Goal: Task Accomplishment & Management: Complete application form

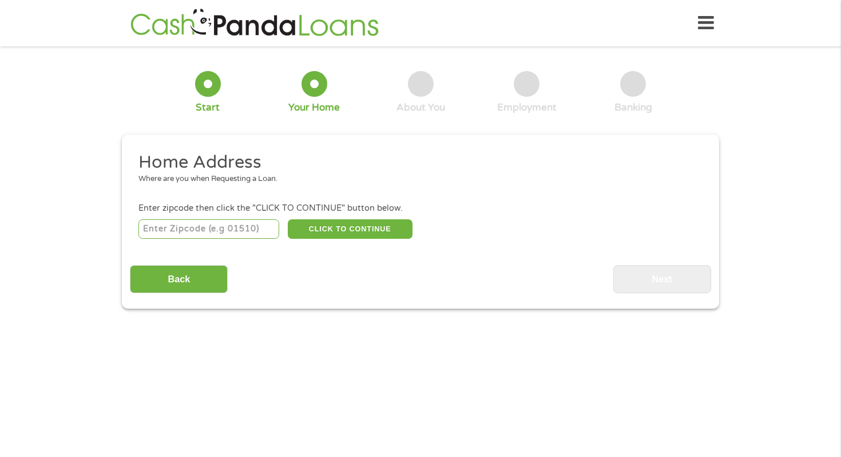
click at [217, 232] on input "number" at bounding box center [208, 228] width 141 height 19
type input "76112"
click at [357, 225] on button "CLICK TO CONTINUE" at bounding box center [350, 228] width 125 height 19
type input "76112"
type input "[GEOGRAPHIC_DATA]"
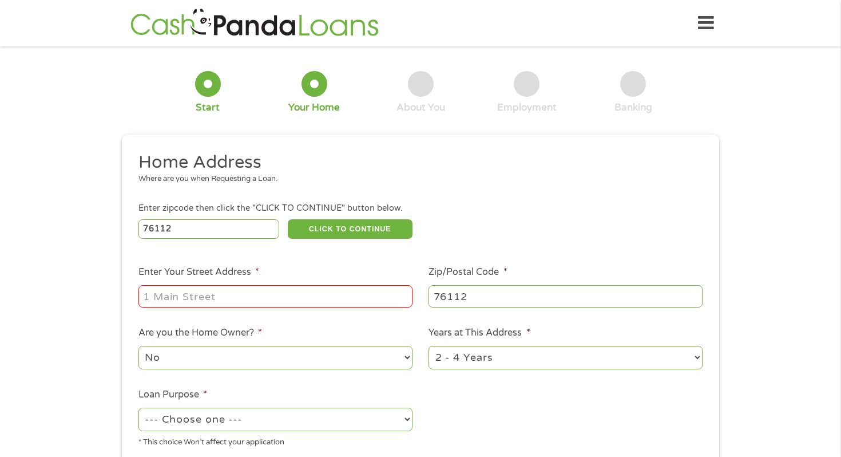
click at [265, 291] on input "Enter Your Street Address *" at bounding box center [275, 296] width 274 height 22
type input "1966 [PERSON_NAME]"
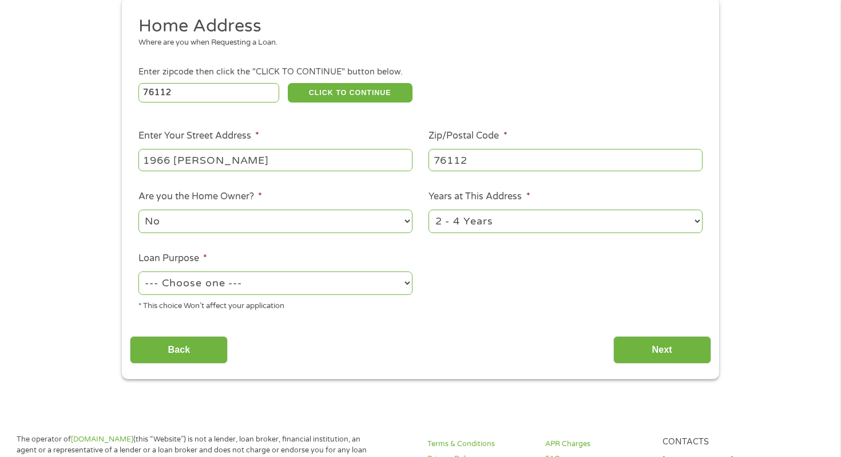
scroll to position [140, 0]
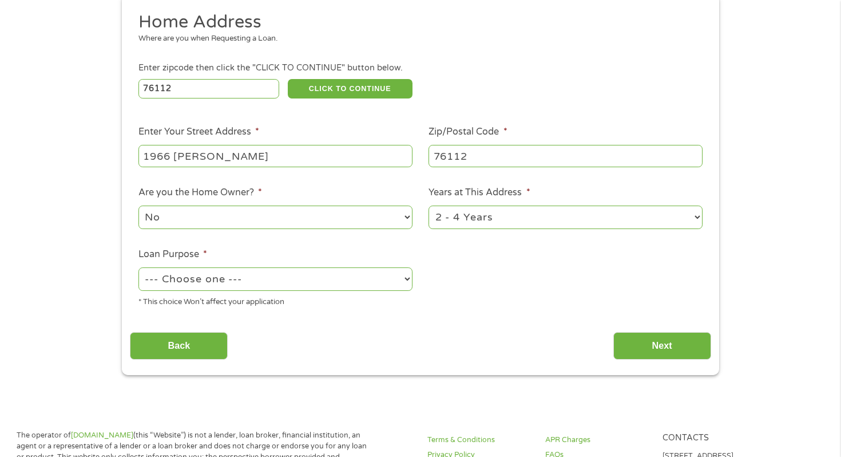
click at [228, 278] on select "--- Choose one --- Pay Bills Debt Consolidation Home Improvement Major Purchase…" at bounding box center [275, 278] width 274 height 23
select select "paybills"
click at [138, 268] on select "--- Choose one --- Pay Bills Debt Consolidation Home Improvement Major Purchase…" at bounding box center [275, 278] width 274 height 23
click at [191, 350] on input "Back" at bounding box center [179, 346] width 98 height 28
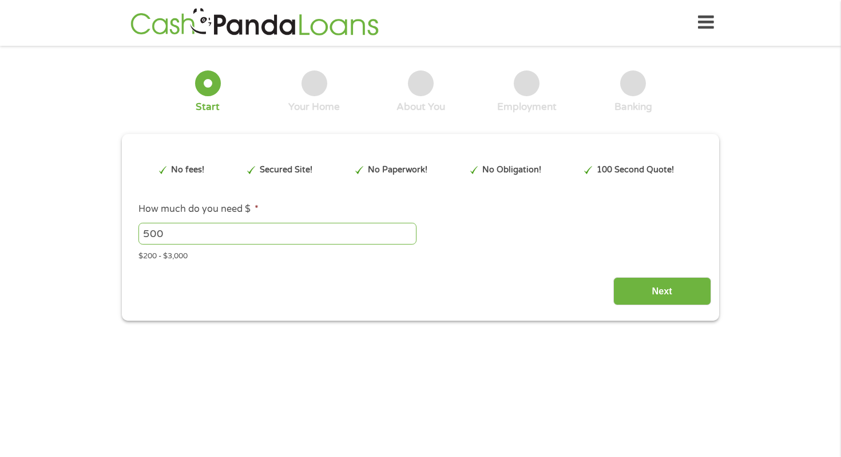
scroll to position [0, 0]
click at [669, 296] on input "Next" at bounding box center [662, 292] width 98 height 28
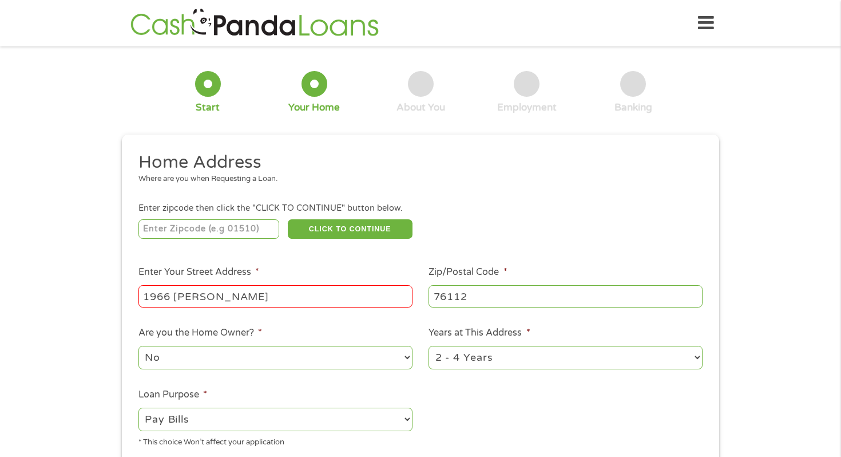
scroll to position [5, 5]
drag, startPoint x: 279, startPoint y: 301, endPoint x: 118, endPoint y: 274, distance: 163.7
click at [118, 274] on div "1 Start 2 Your Home 3 About You 4 Employment 5 Banking 6 This field is hidden w…" at bounding box center [421, 284] width 618 height 461
type input "76112"
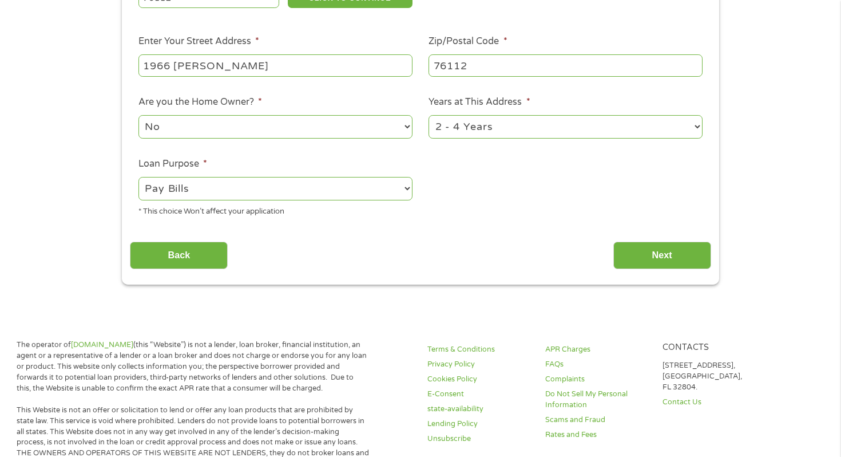
scroll to position [232, 0]
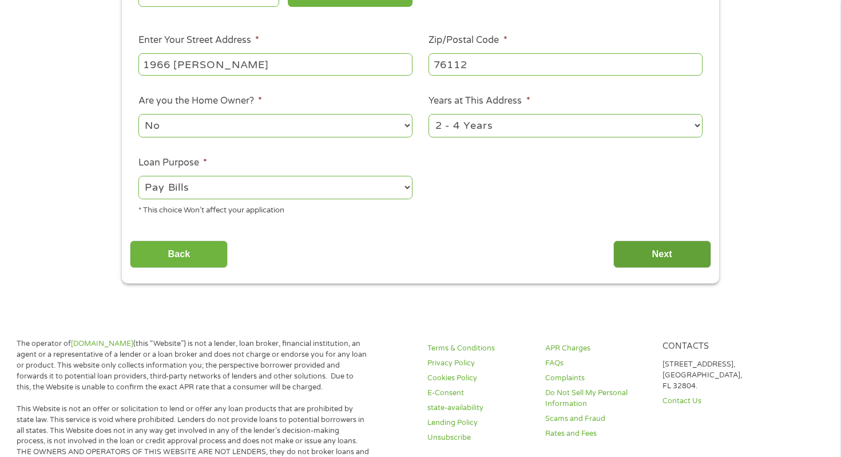
click at [666, 244] on input "Next" at bounding box center [662, 254] width 98 height 28
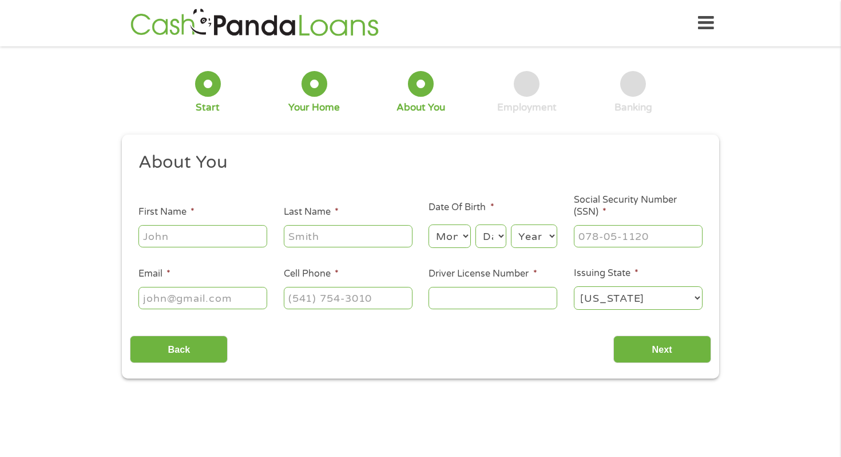
scroll to position [0, 0]
click at [184, 233] on input "First Name *" at bounding box center [202, 236] width 129 height 22
type input "[DEMOGRAPHIC_DATA]"
type input "[PERSON_NAME]"
type input "[EMAIL_ADDRESS][DOMAIN_NAME]"
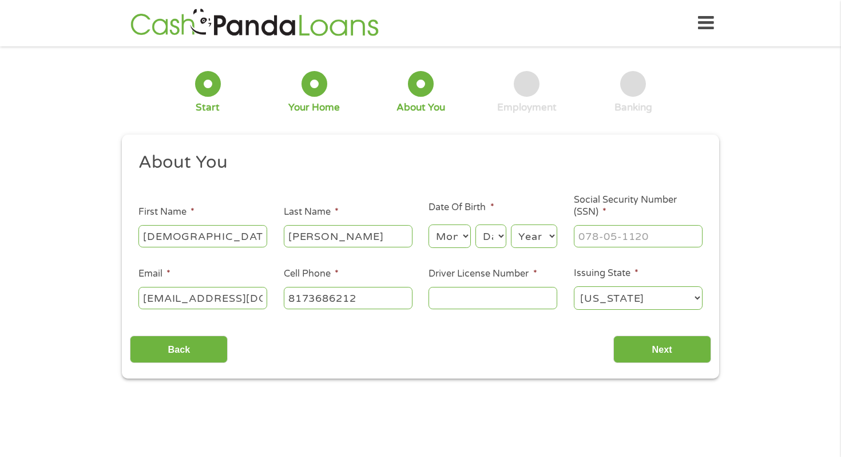
type input "[PHONE_NUMBER]"
click at [520, 299] on input "Driver License Number *" at bounding box center [493, 298] width 129 height 22
click at [479, 299] on input "Driver License Number *" at bounding box center [493, 298] width 129 height 22
click at [634, 232] on input "___-__-____" at bounding box center [638, 236] width 129 height 22
type input "643-74-6382"
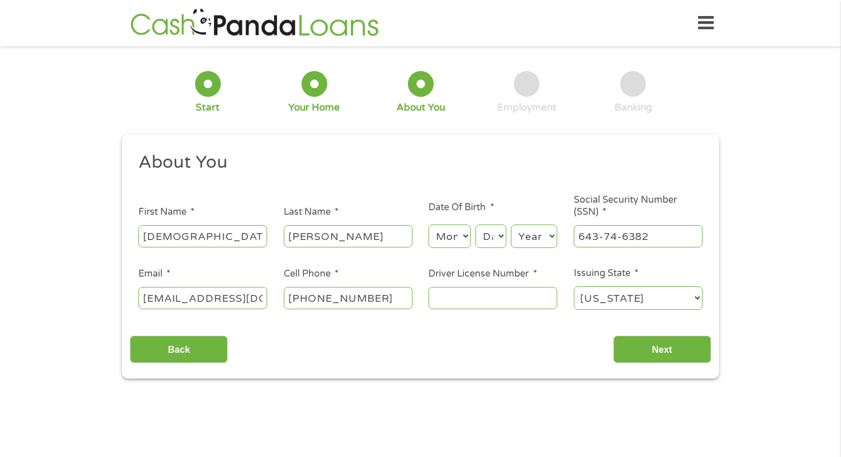
click at [516, 302] on input "Driver License Number *" at bounding box center [493, 298] width 129 height 22
type input "46018141"
click at [671, 347] on input "Next" at bounding box center [662, 349] width 98 height 28
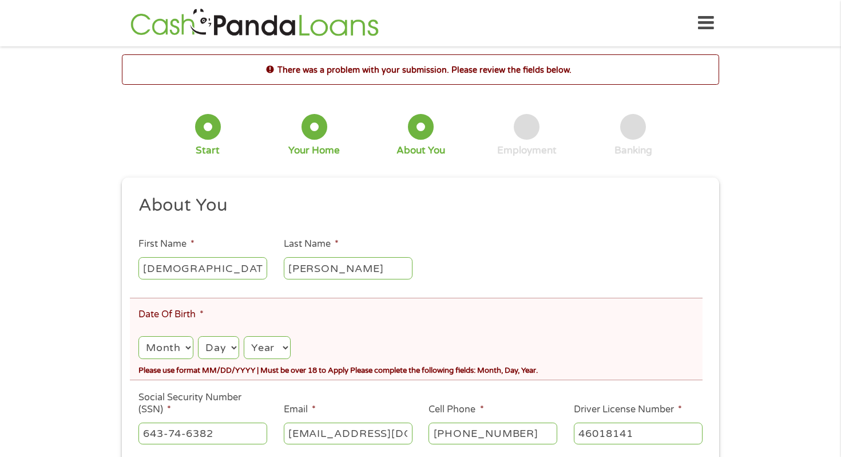
scroll to position [5, 5]
click at [168, 346] on select "Month 1 2 3 4 5 6 7 8 9 10 11 12" at bounding box center [165, 347] width 55 height 23
select select "2"
click at [138, 337] on select "Month 1 2 3 4 5 6 7 8 9 10 11 12" at bounding box center [165, 347] width 55 height 23
click at [216, 345] on select "Day 1 2 3 4 5 6 7 8 9 10 11 12 13 14 15 16 17 18 19 20 21 22 23 24 25 26 27 28 …" at bounding box center [218, 347] width 41 height 23
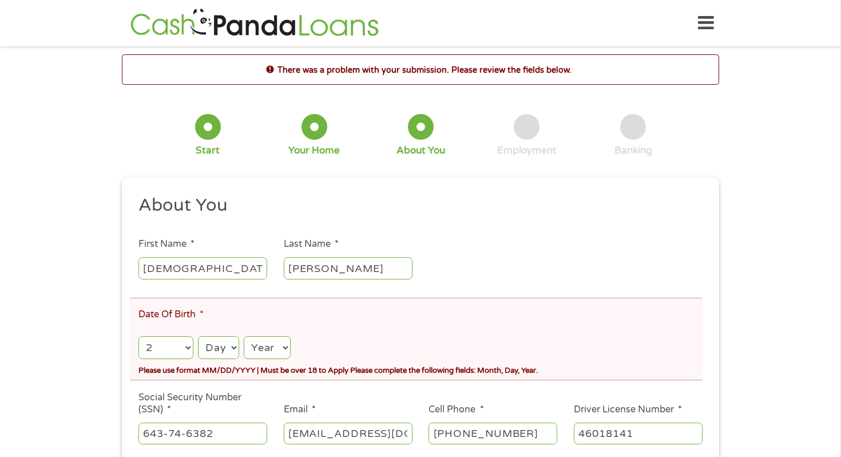
select select "26"
click at [199, 337] on select "Day 1 2 3 4 5 6 7 8 9 10 11 12 13 14 15 16 17 18 19 20 21 22 23 24 25 26 27 28 …" at bounding box center [218, 347] width 41 height 23
click at [263, 343] on select "Year [DATE] 2006 2005 2004 2003 2002 2001 2000 1999 1998 1997 1996 1995 1994 19…" at bounding box center [267, 347] width 47 height 23
select select "2001"
click at [245, 337] on select "Year [DATE] 2006 2005 2004 2003 2002 2001 2000 1999 1998 1997 1996 1995 1994 19…" at bounding box center [267, 347] width 47 height 23
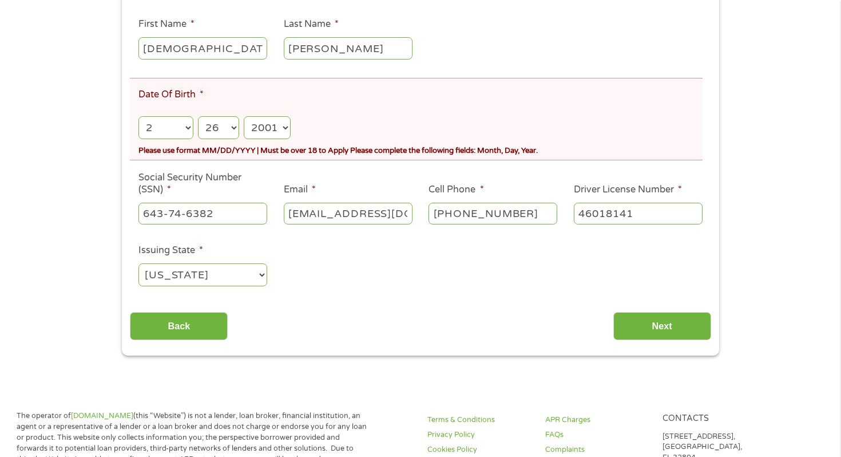
scroll to position [235, 0]
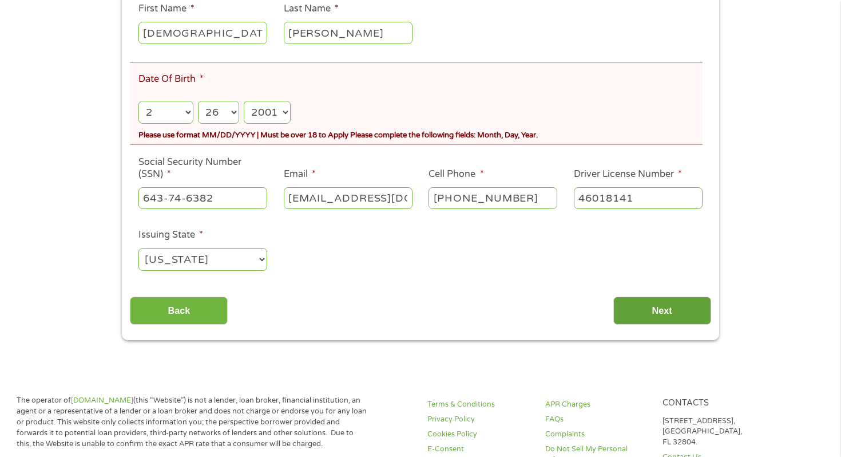
click at [661, 314] on input "Next" at bounding box center [662, 310] width 98 height 28
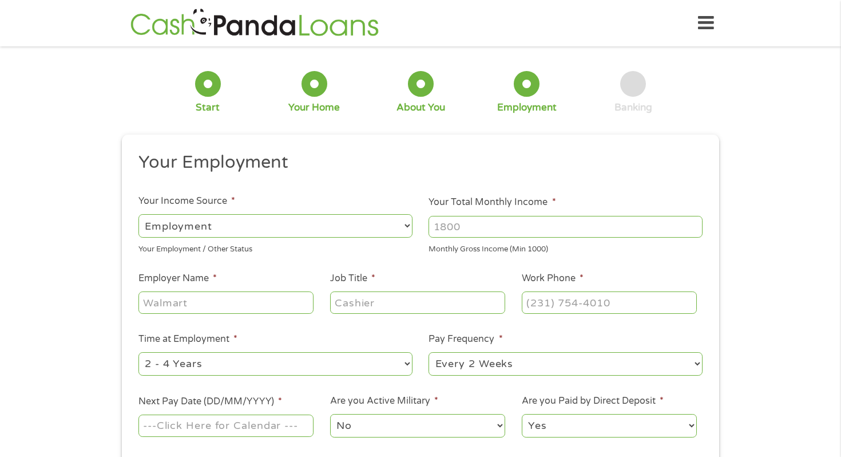
scroll to position [0, 0]
click at [245, 227] on select "--- Choose one --- Employment [DEMOGRAPHIC_DATA] Benefits" at bounding box center [275, 225] width 274 height 23
click at [138, 214] on select "--- Choose one --- Employment [DEMOGRAPHIC_DATA] Benefits" at bounding box center [275, 225] width 274 height 23
click at [473, 225] on input "Your Total Monthly Income *" at bounding box center [566, 227] width 274 height 22
type input "2500"
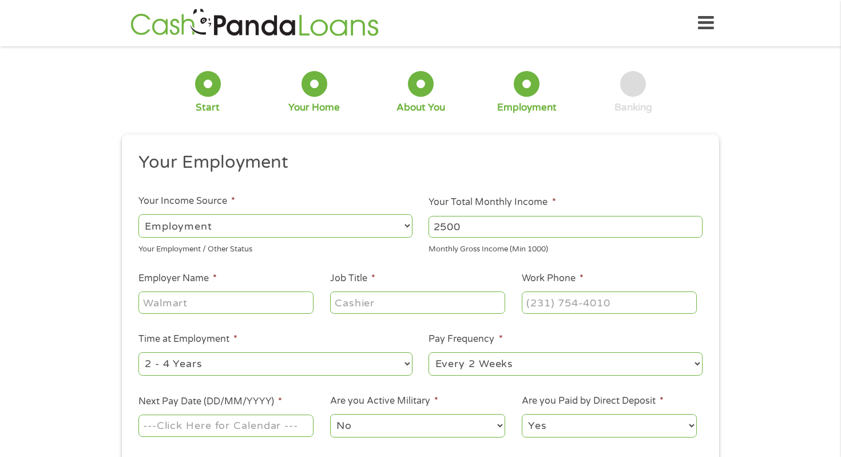
click at [251, 302] on input "Employer Name *" at bounding box center [225, 302] width 175 height 22
type input "omni Hotel"
click at [396, 300] on input "Job Title *" at bounding box center [417, 302] width 175 height 22
type input "SPA manager"
click at [605, 298] on input "(___) ___-____" at bounding box center [609, 302] width 175 height 22
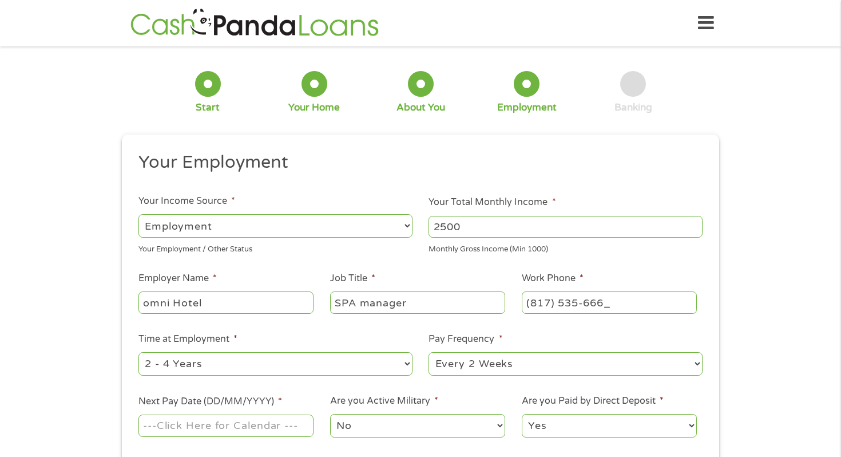
type input "[PHONE_NUMBER]"
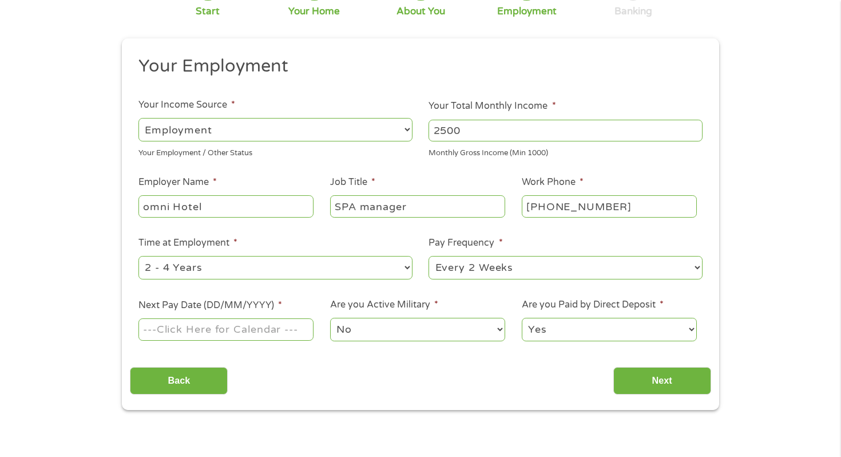
scroll to position [109, 0]
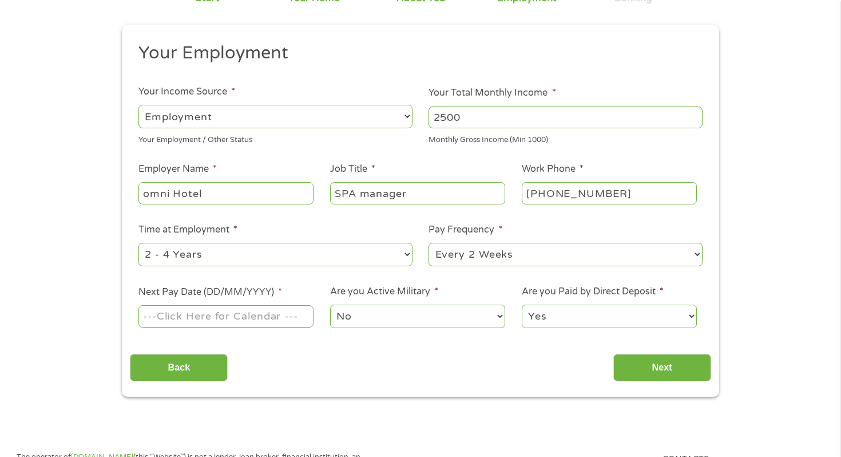
click at [291, 254] on select "--- Choose one --- 1 Year or less 1 - 2 Years 2 - 4 Years Over 4 Years" at bounding box center [275, 254] width 274 height 23
select select "24months"
click at [138, 243] on select "--- Choose one --- 1 Year or less 1 - 2 Years 2 - 4 Years Over 4 Years" at bounding box center [275, 254] width 274 height 23
click at [220, 316] on input "Next Pay Date (DD/MM/YYYY) *" at bounding box center [225, 316] width 175 height 22
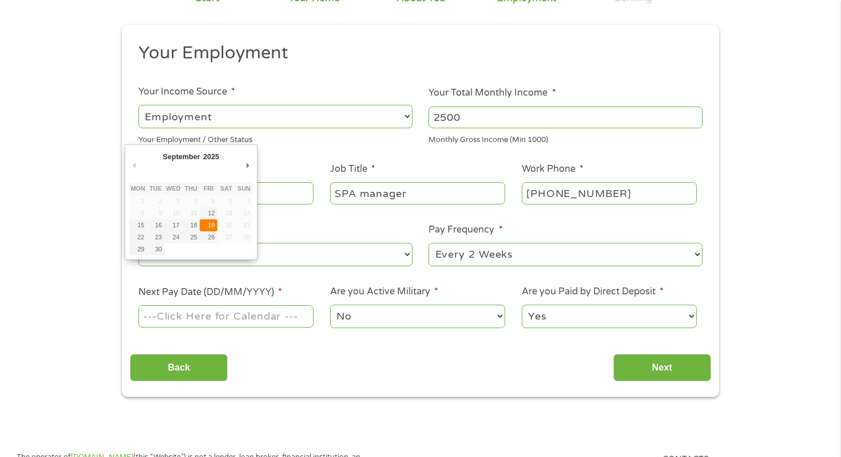
type input "[DATE]"
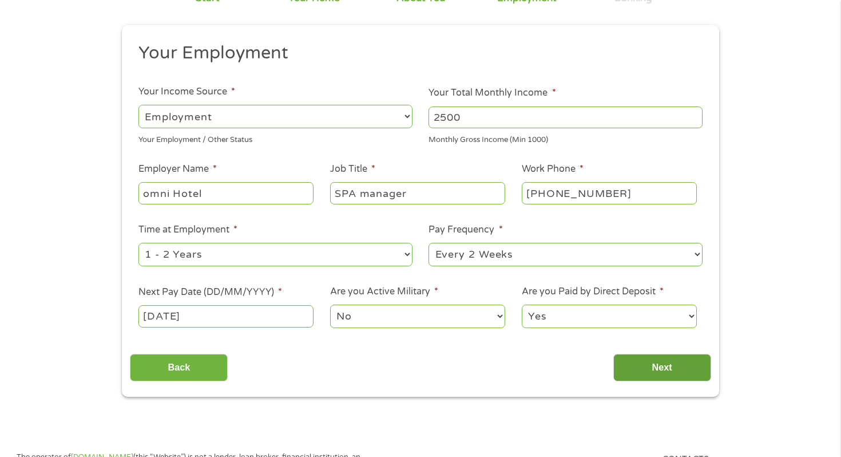
click at [671, 372] on input "Next" at bounding box center [662, 368] width 98 height 28
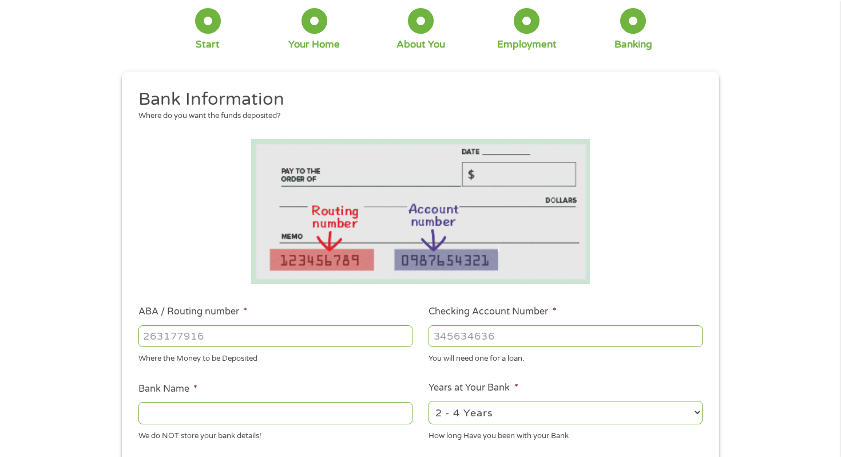
scroll to position [90, 0]
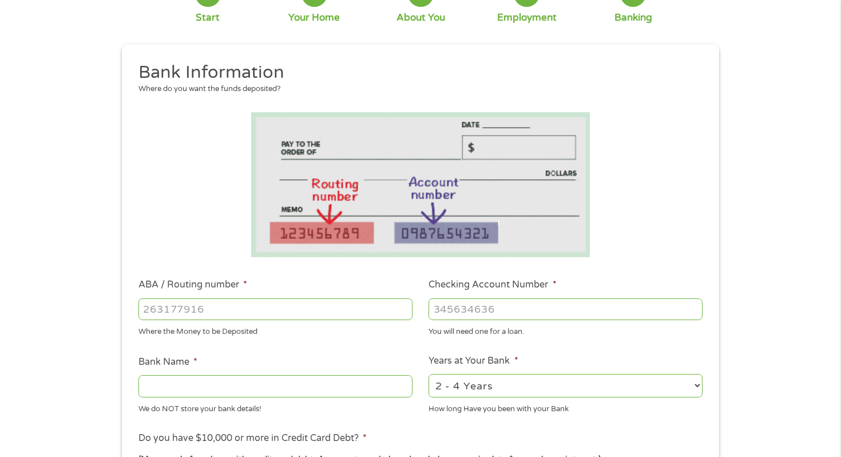
click at [232, 311] on input "ABA / Routing number *" at bounding box center [275, 309] width 274 height 22
type input "111000614"
type input "JPMORGAN CHASE BANK NA"
type input "111000614"
click at [473, 313] on input "Checking Account Number *" at bounding box center [566, 309] width 274 height 22
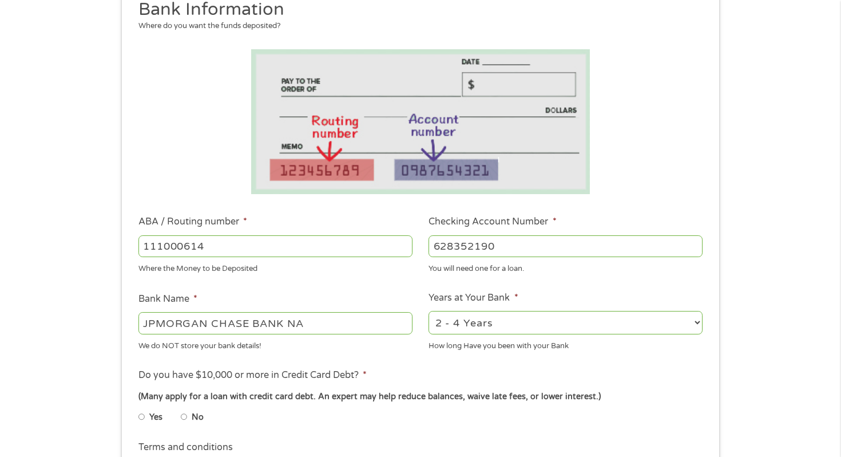
scroll to position [175, 0]
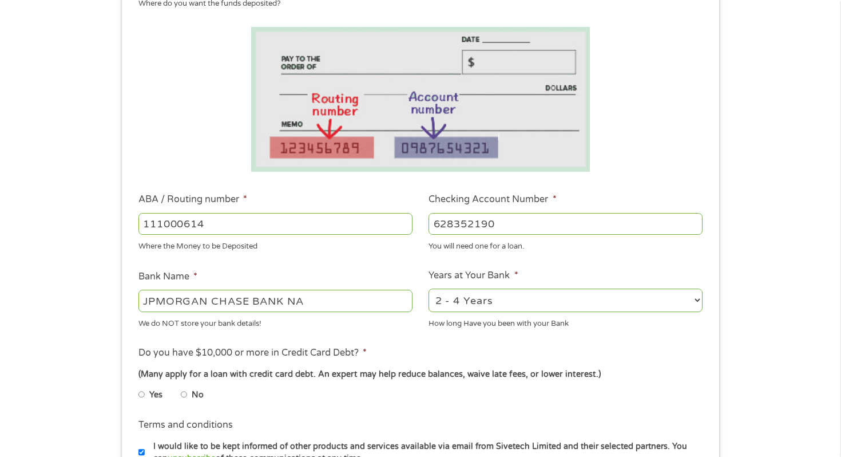
type input "628352190"
click at [485, 300] on select "2 - 4 Years 6 - 12 Months 1 - 2 Years Over 4 Years" at bounding box center [566, 299] width 274 height 23
select select "12months"
click at [429, 288] on select "2 - 4 Years 6 - 12 Months 1 - 2 Years Over 4 Years" at bounding box center [566, 299] width 274 height 23
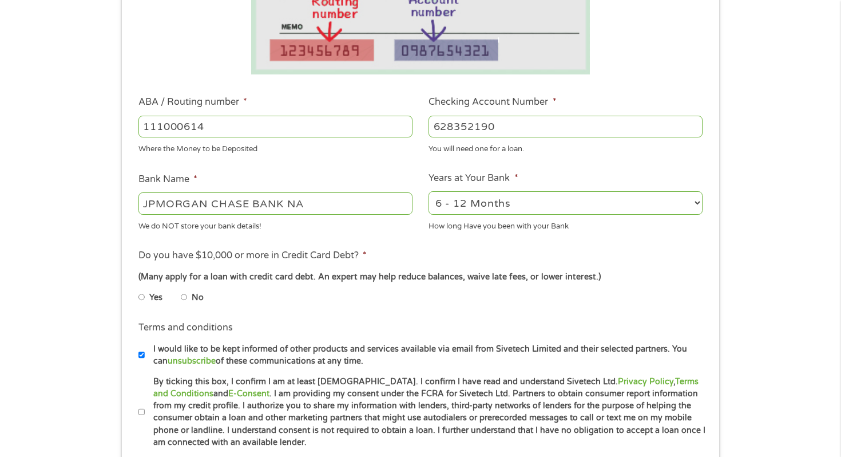
scroll to position [292, 0]
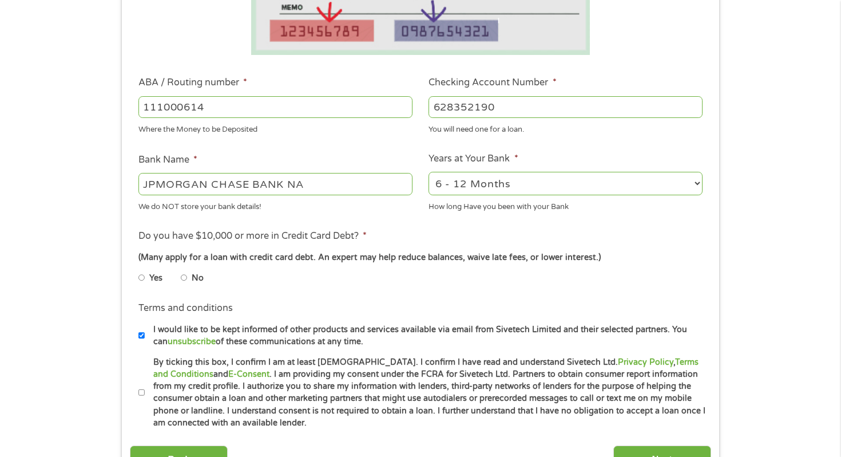
click at [188, 278] on li "No" at bounding box center [201, 278] width 41 height 22
click at [185, 277] on input "No" at bounding box center [184, 277] width 7 height 18
radio input "true"
click at [141, 393] on input "By ticking this box, I confirm I am at least [DEMOGRAPHIC_DATA]. I confirm I ha…" at bounding box center [141, 392] width 7 height 18
checkbox input "true"
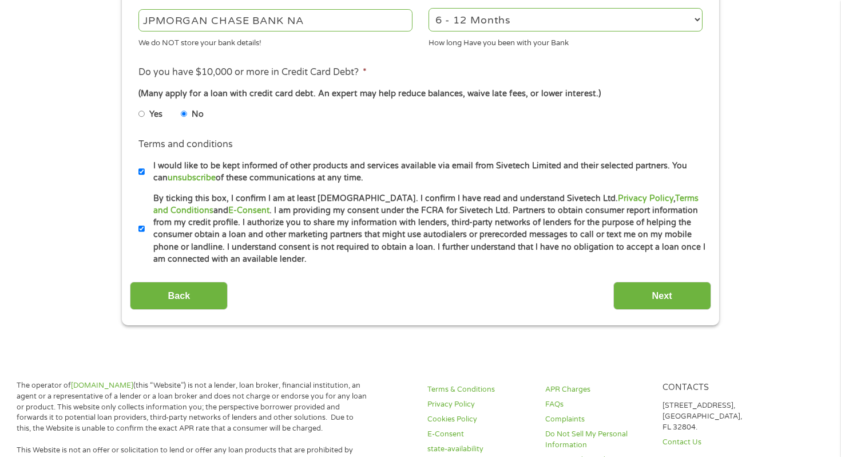
scroll to position [459, 0]
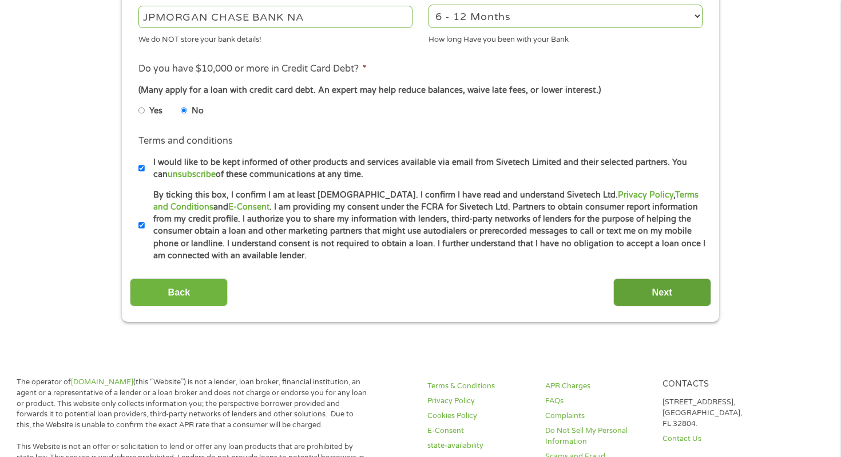
click at [644, 294] on input "Next" at bounding box center [662, 292] width 98 height 28
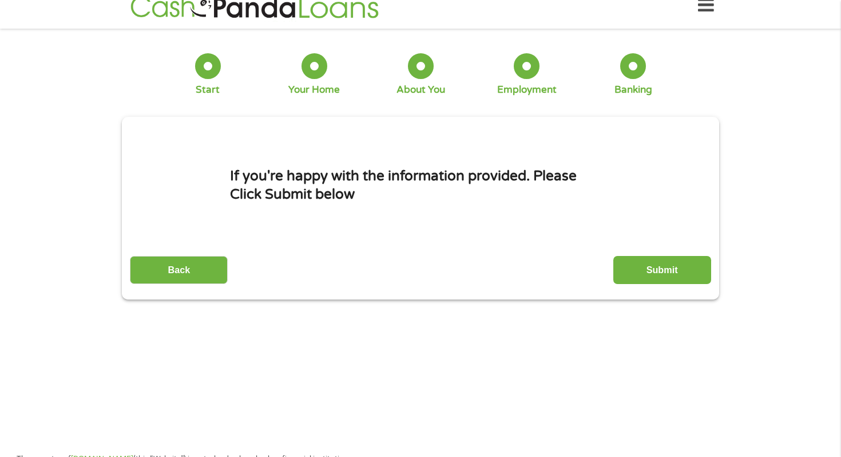
scroll to position [0, 0]
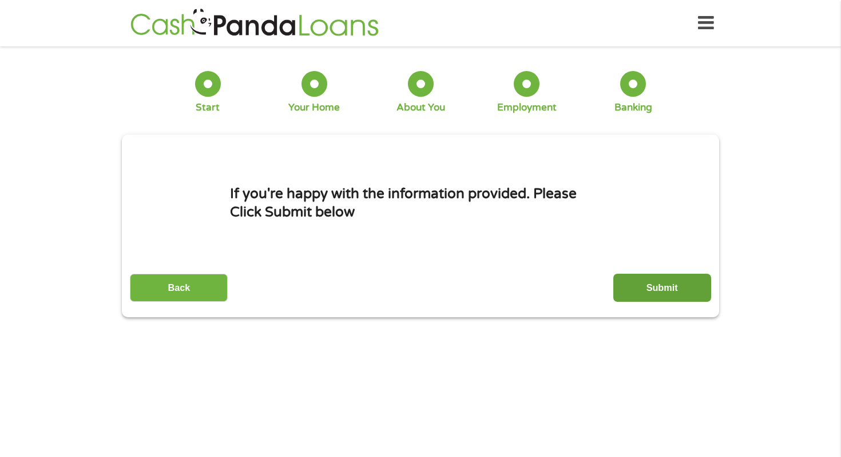
click at [661, 288] on input "Submit" at bounding box center [662, 288] width 98 height 28
